Goal: Information Seeking & Learning: Learn about a topic

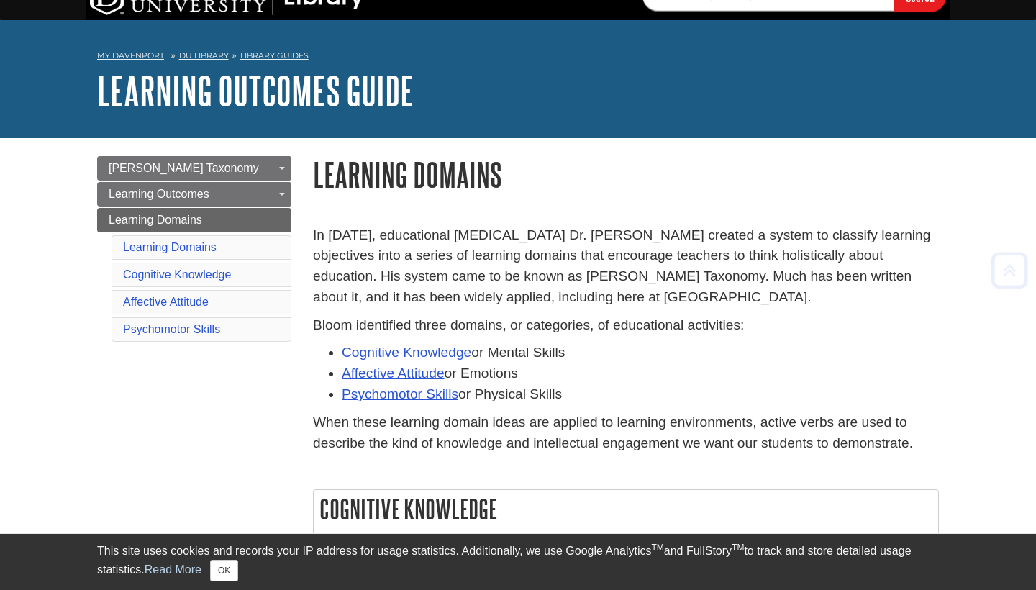
scroll to position [37, 0]
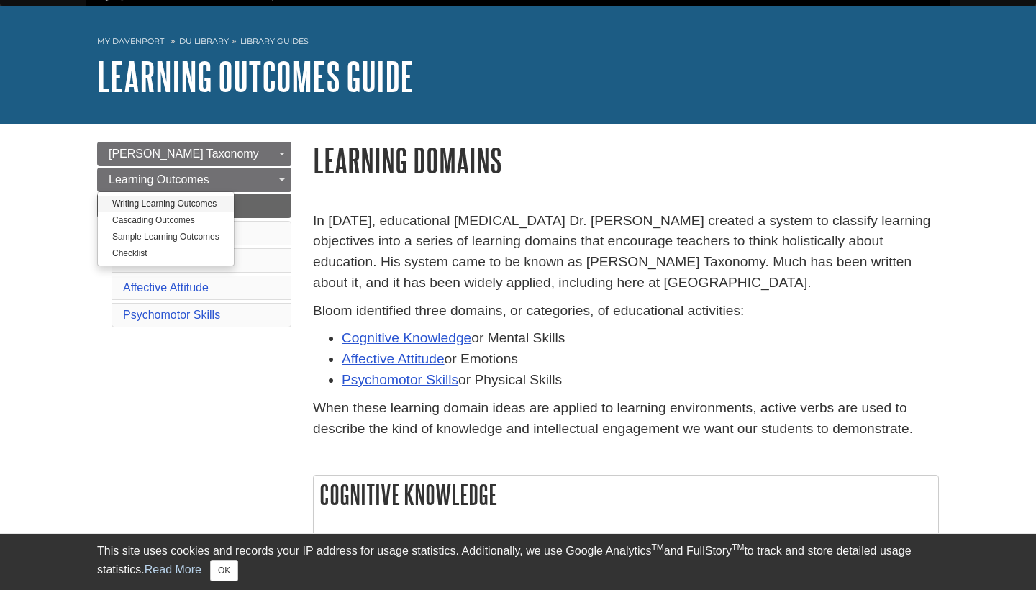
click at [193, 205] on link "Writing Learning Outcomes" at bounding box center [166, 204] width 136 height 17
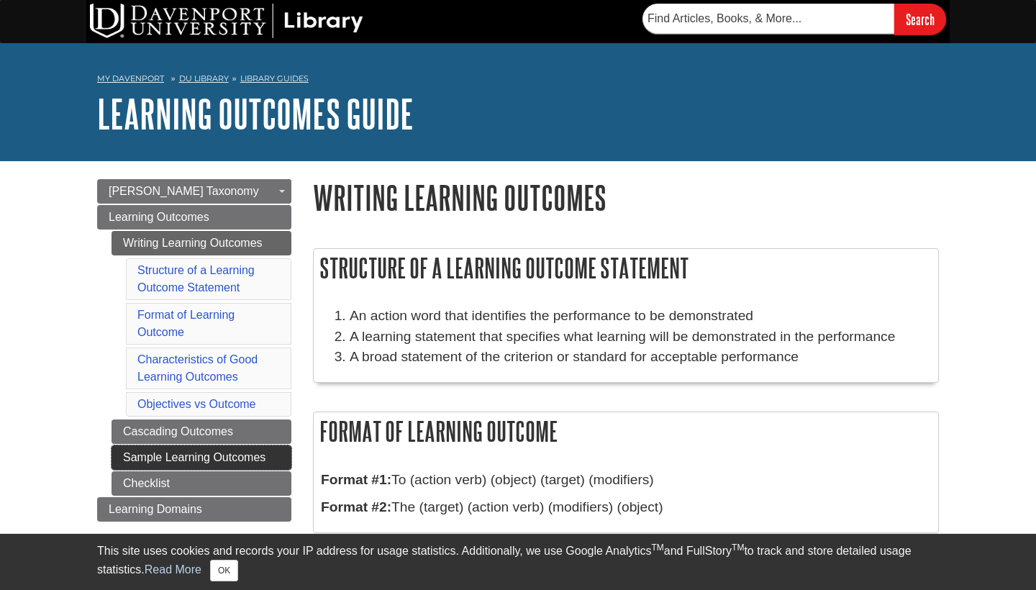
click at [248, 460] on link "Sample Learning Outcomes" at bounding box center [202, 457] width 180 height 24
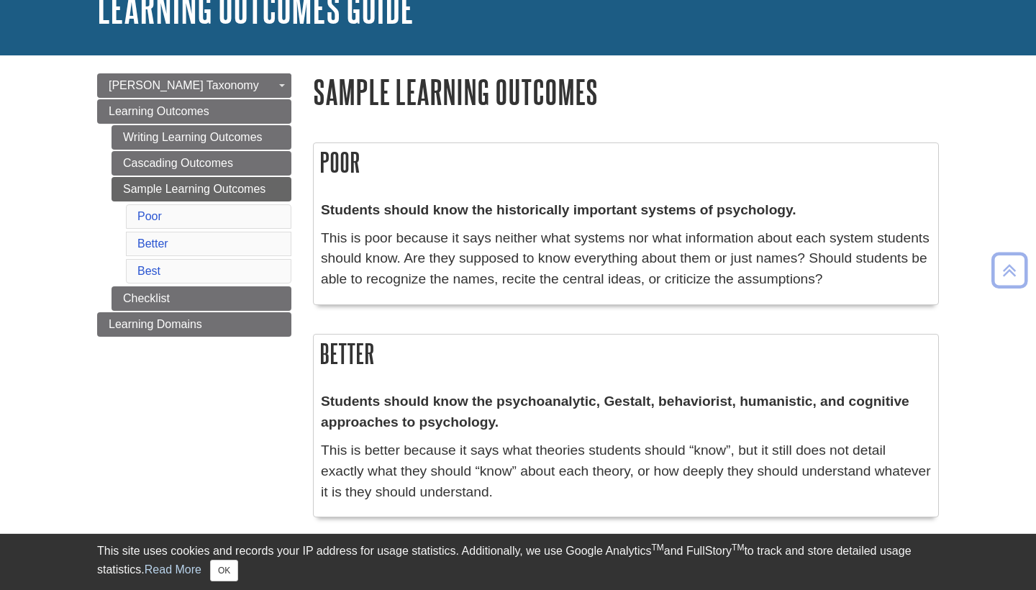
scroll to position [101, 0]
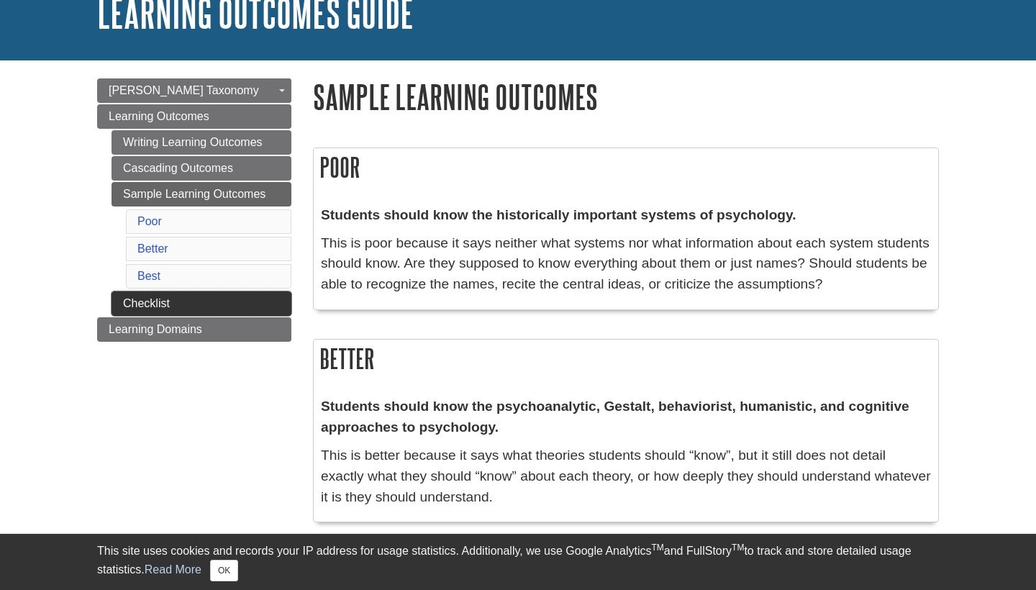
click at [179, 310] on link "Checklist" at bounding box center [202, 303] width 180 height 24
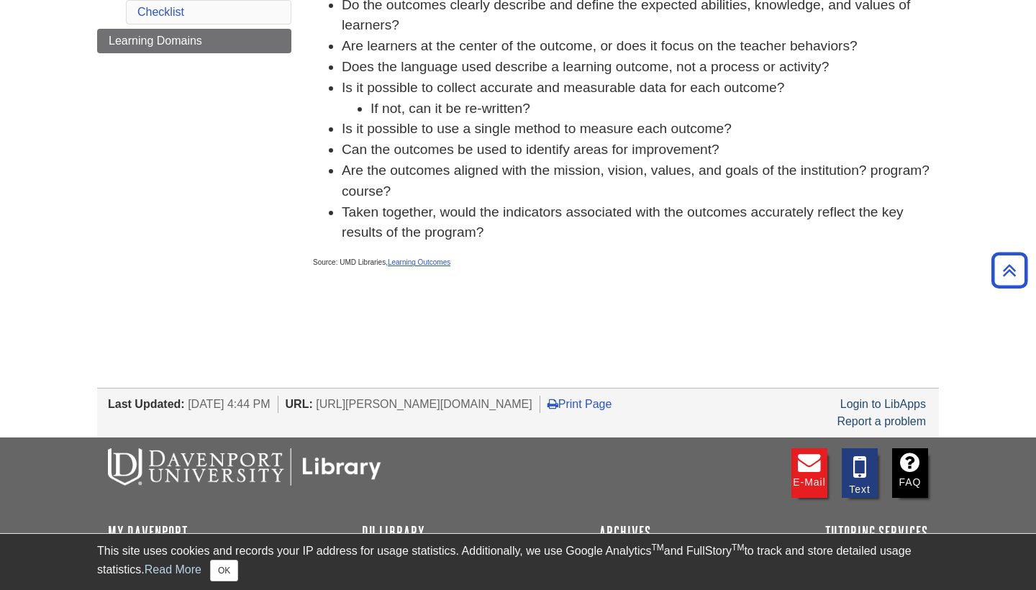
scroll to position [336, 0]
